Goal: Task Accomplishment & Management: Complete application form

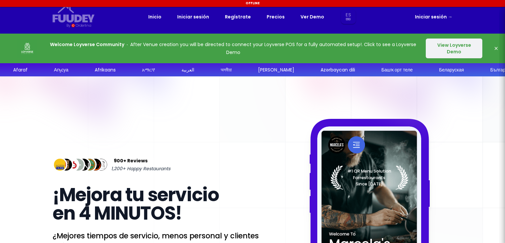
select select "es"
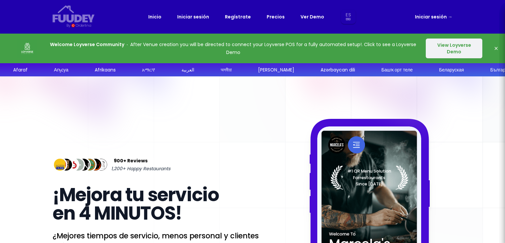
select select "es"
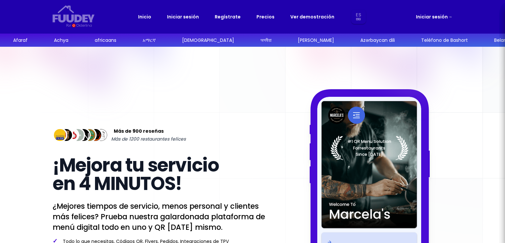
select select "es"
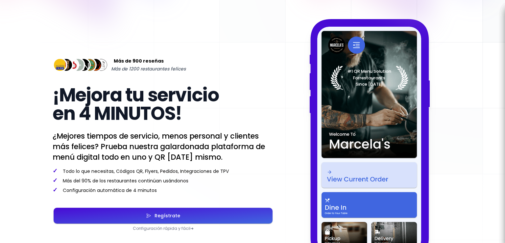
scroll to position [99, 0]
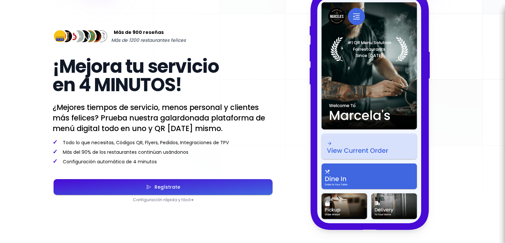
click at [240, 187] on button "Regístrate" at bounding box center [163, 187] width 219 height 16
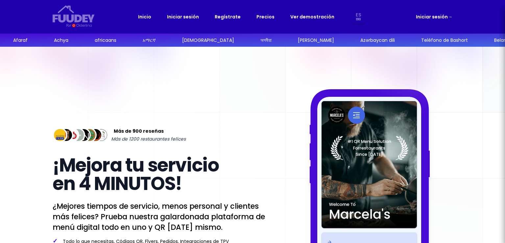
select select "es"
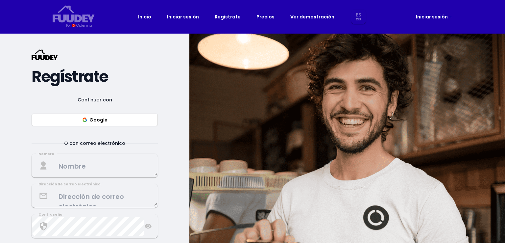
click at [121, 121] on button "Google" at bounding box center [95, 119] width 126 height 12
